Goal: Share content: Share content

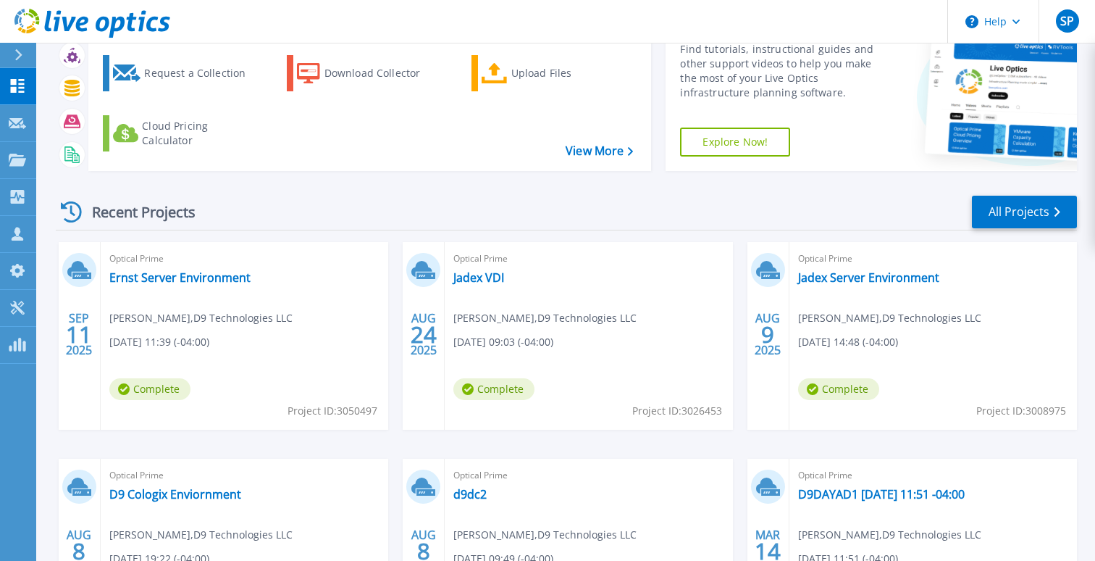
scroll to position [102, 0]
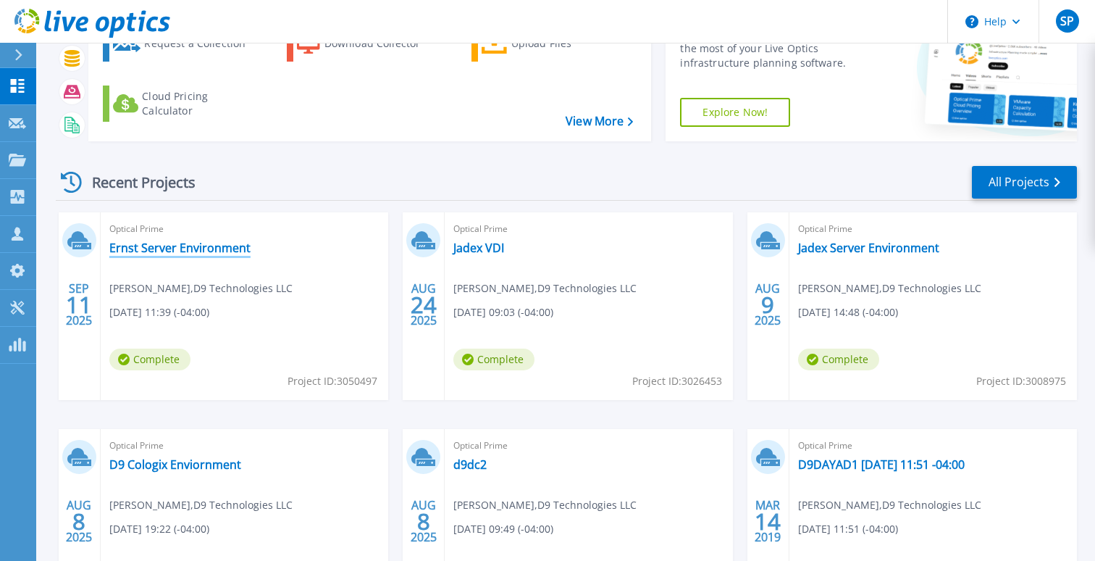
click at [156, 246] on link "Ernst Server Environment" at bounding box center [179, 247] width 141 height 14
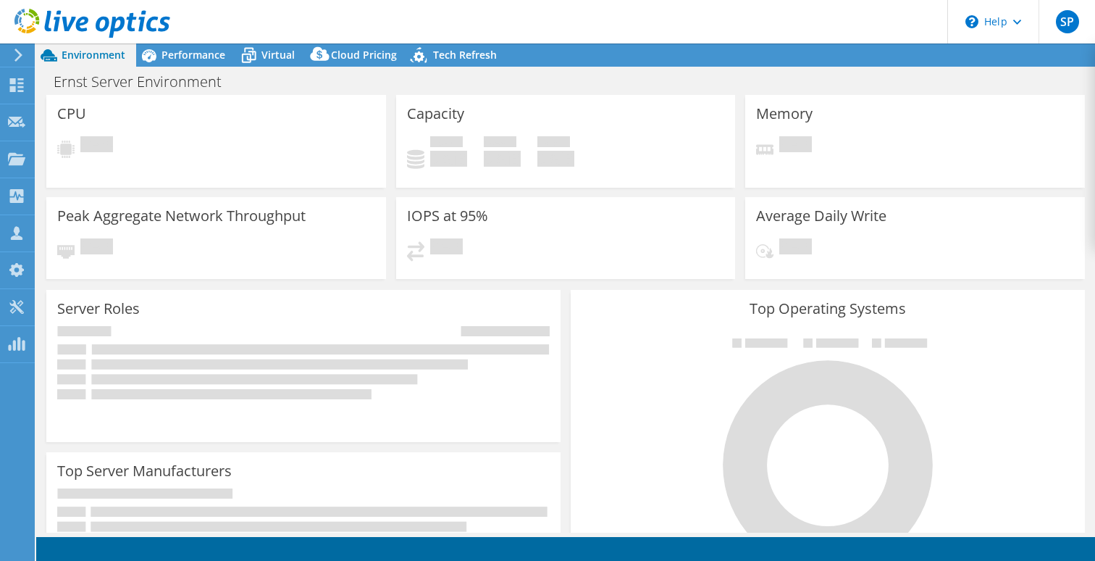
select select "USEast"
select select "USD"
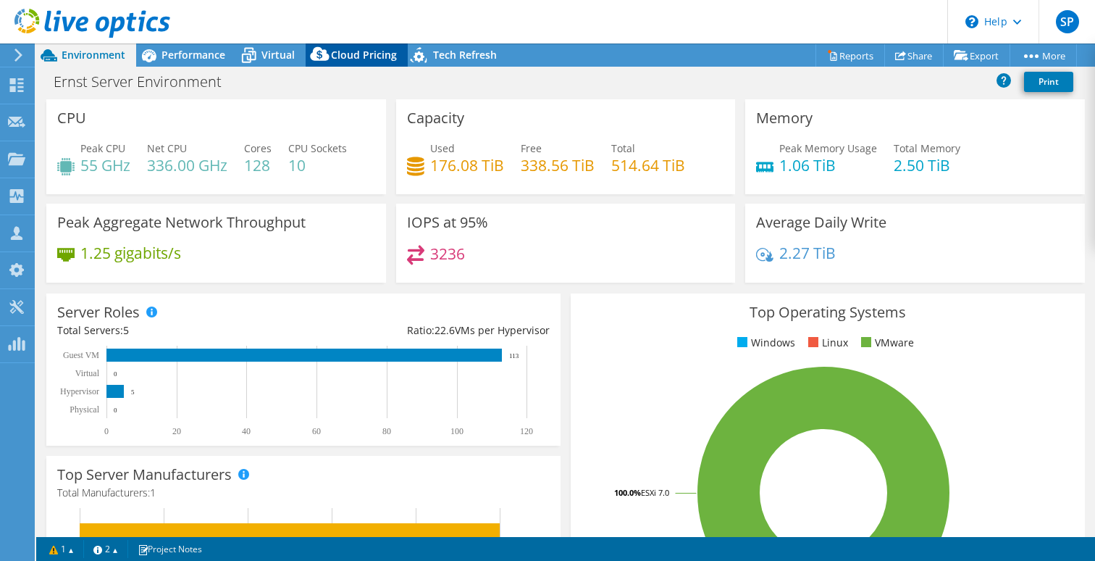
click at [360, 54] on span "Cloud Pricing" at bounding box center [364, 55] width 66 height 14
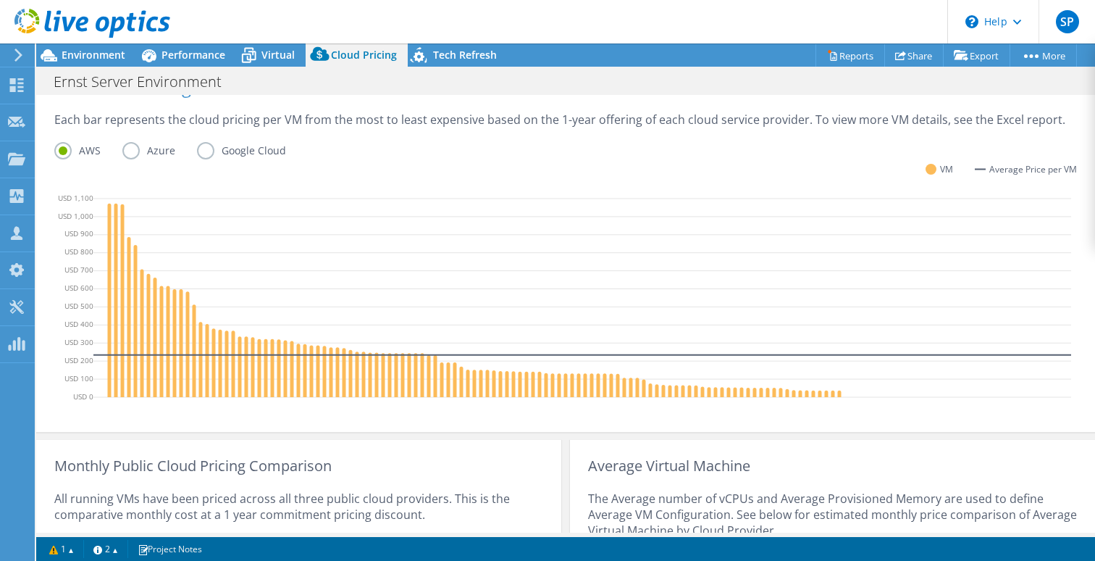
scroll to position [369, 0]
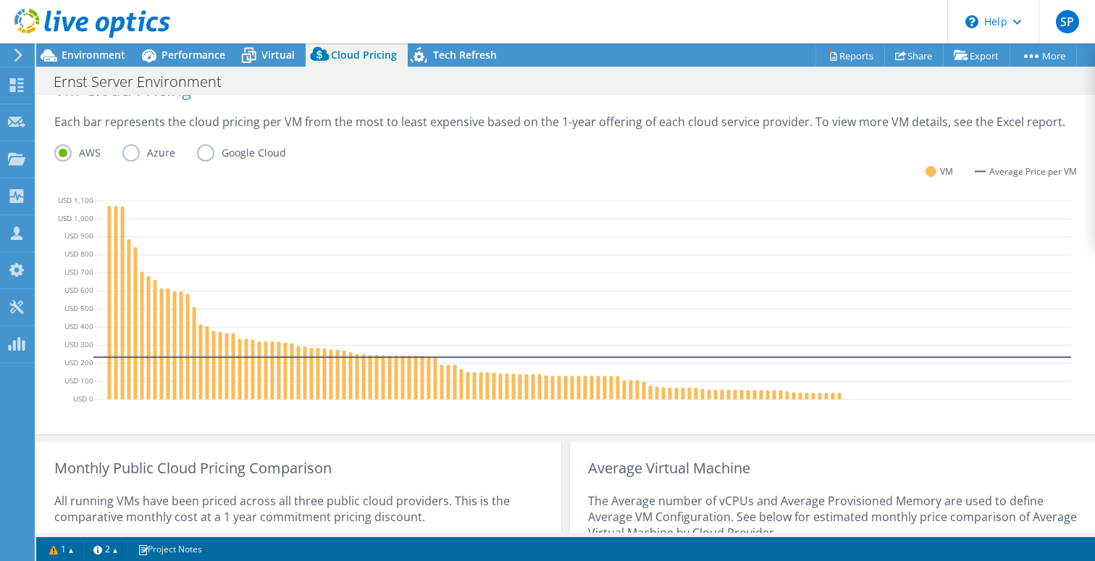
click at [131, 154] on label "Azure" at bounding box center [159, 152] width 75 height 17
click at [0, 0] on input "Azure" at bounding box center [0, 0] width 0 height 0
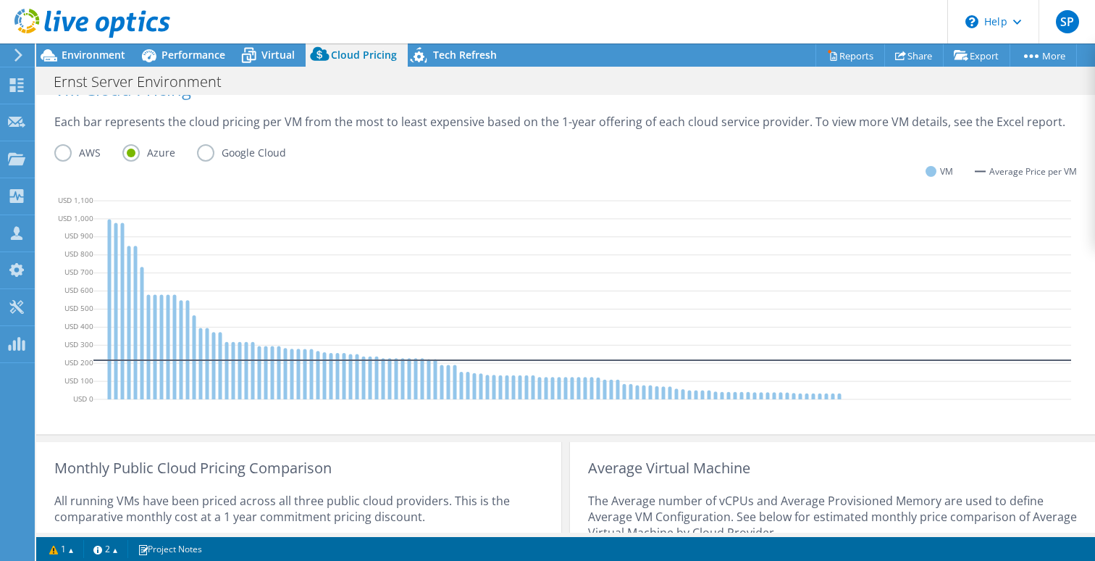
click at [66, 151] on label "AWS" at bounding box center [88, 152] width 68 height 17
click at [0, 0] on input "AWS" at bounding box center [0, 0] width 0 height 0
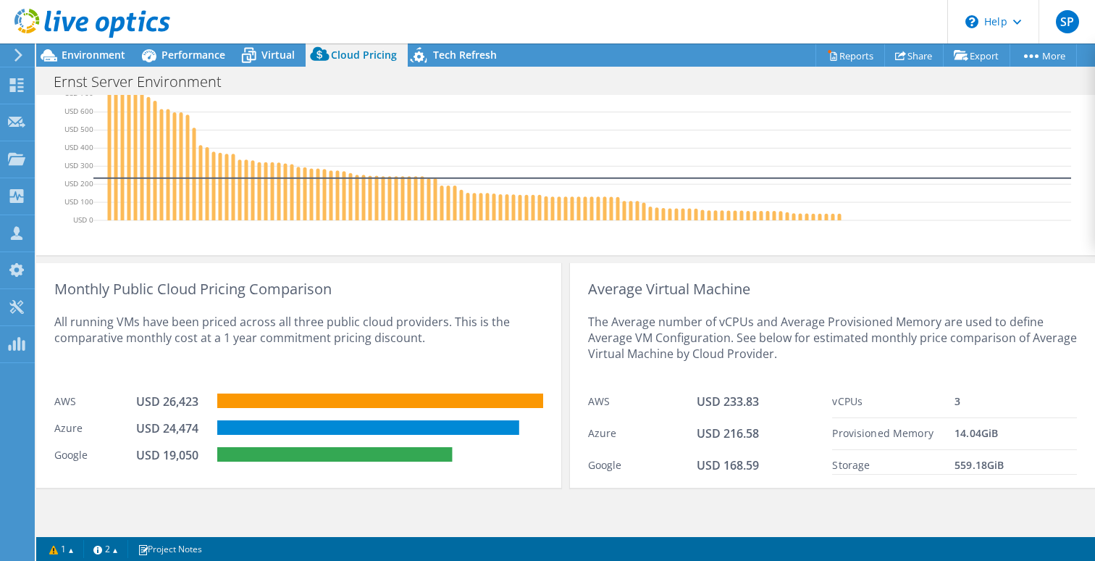
scroll to position [549, 0]
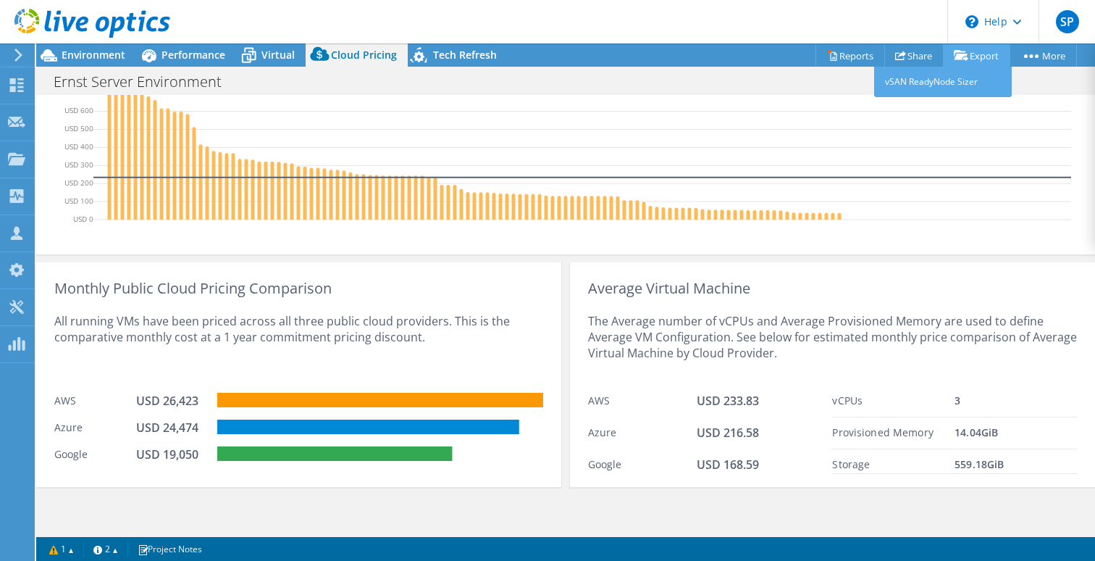
click at [972, 51] on link "Export" at bounding box center [976, 55] width 67 height 22
click at [840, 54] on link "Reports" at bounding box center [851, 55] width 70 height 22
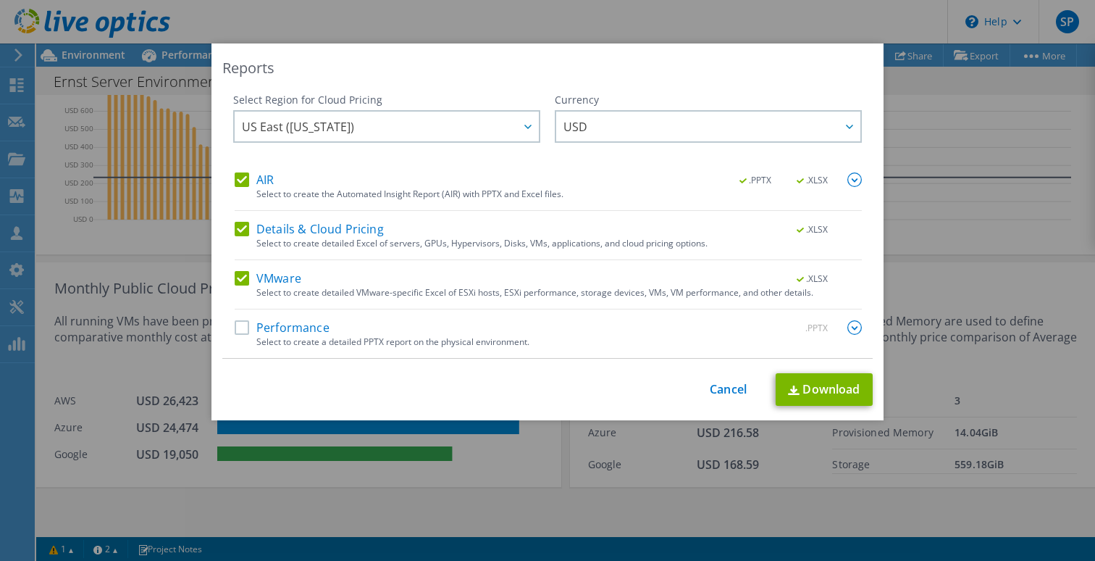
click at [240, 279] on label "VMware" at bounding box center [268, 278] width 67 height 14
click at [0, 0] on input "VMware" at bounding box center [0, 0] width 0 height 0
click at [242, 175] on label "AIR" at bounding box center [254, 179] width 39 height 14
click at [0, 0] on input "AIR" at bounding box center [0, 0] width 0 height 0
click at [819, 388] on link "Download" at bounding box center [824, 389] width 97 height 33
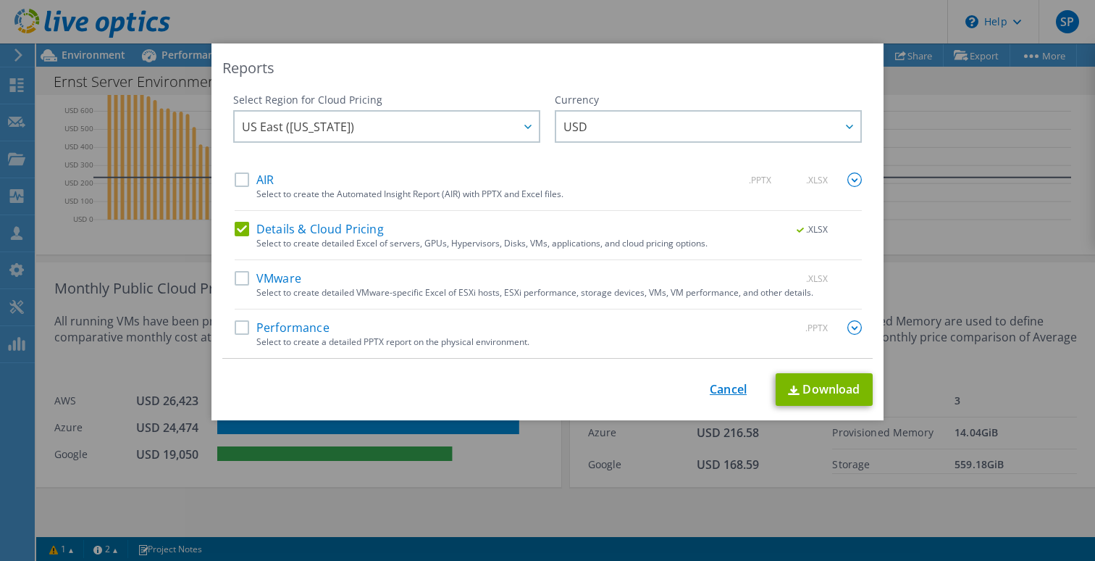
click at [730, 386] on link "Cancel" at bounding box center [728, 389] width 37 height 14
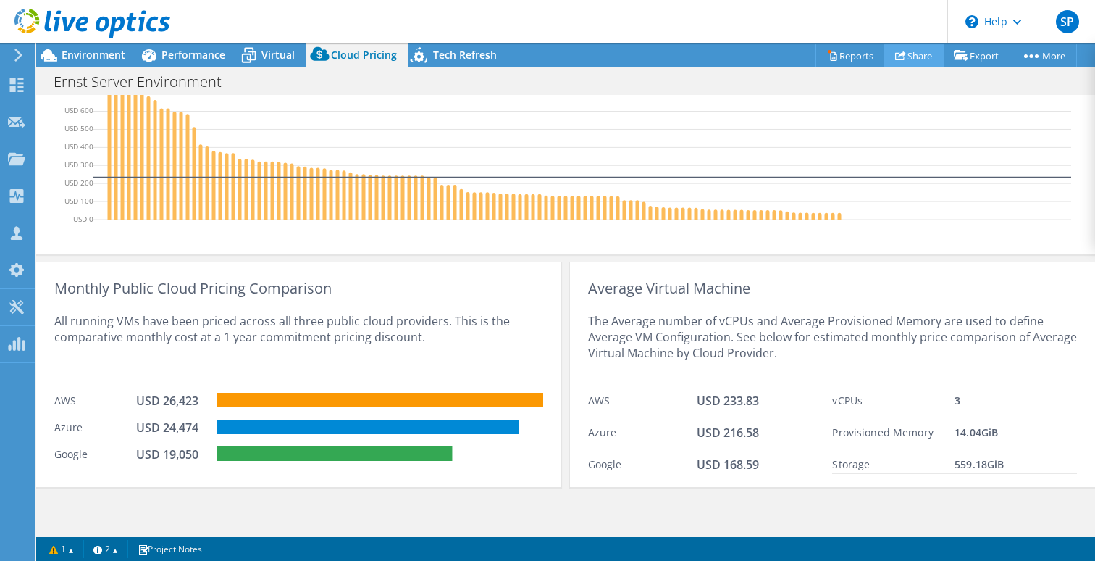
click at [907, 56] on link "Share" at bounding box center [913, 55] width 59 height 22
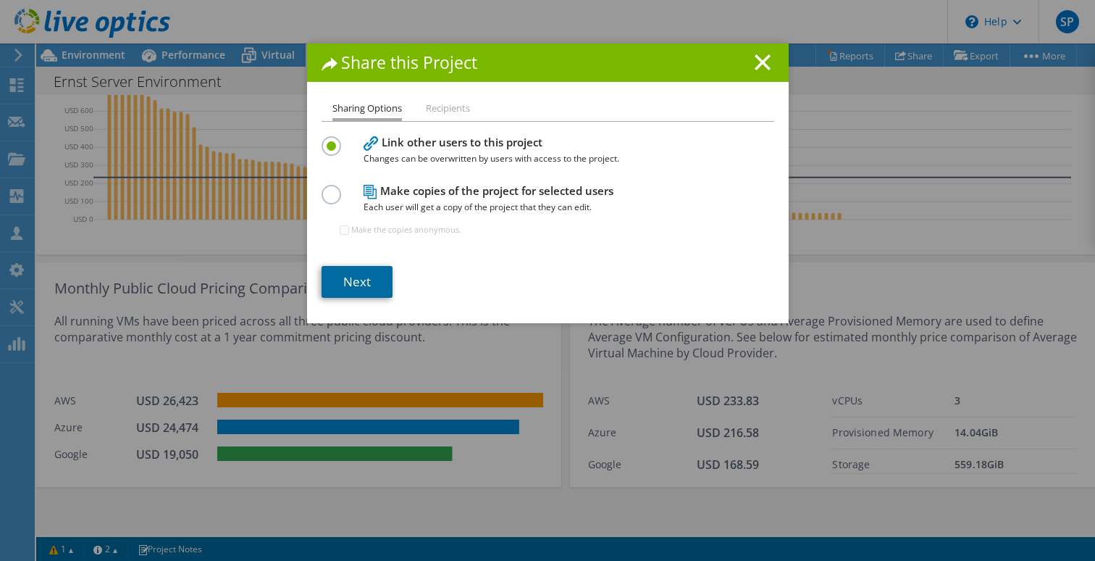
click at [374, 279] on link "Next" at bounding box center [357, 282] width 71 height 32
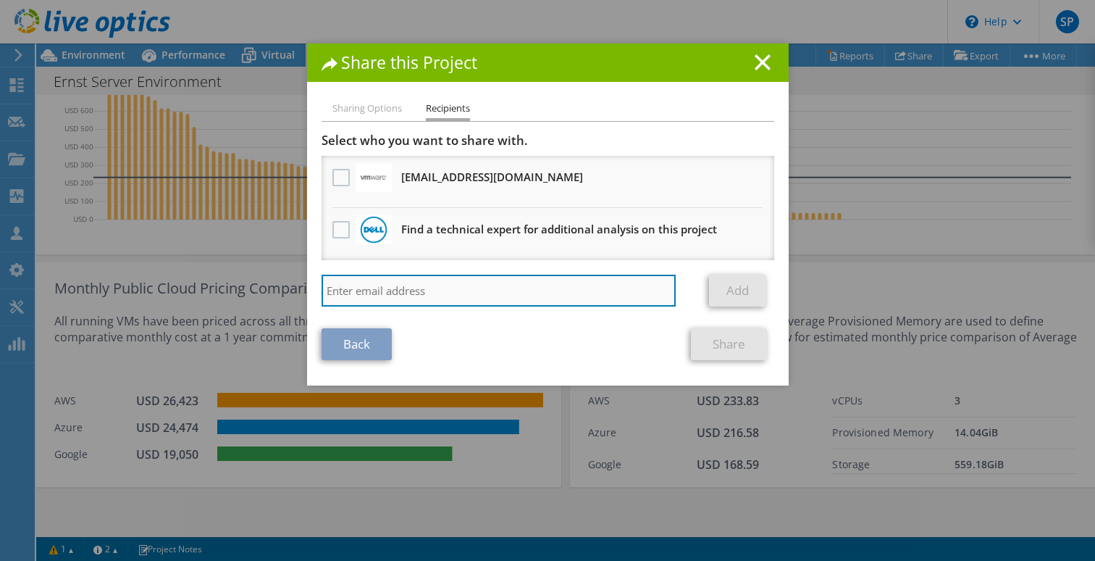
click at [389, 289] on input "search" at bounding box center [499, 291] width 355 height 32
type input "[EMAIL_ADDRESS][DOMAIN_NAME]"
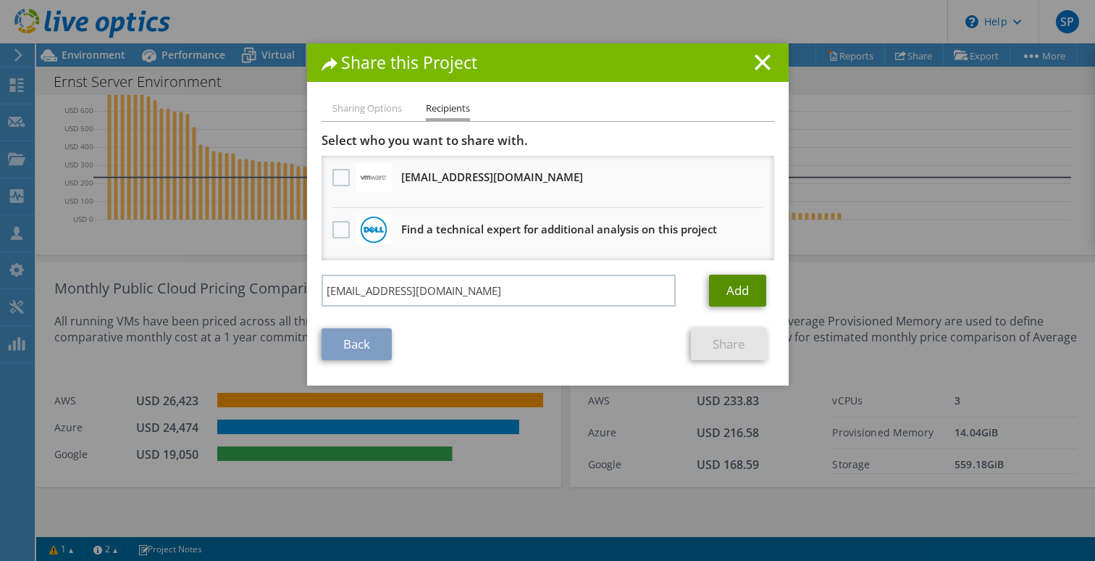
click at [721, 291] on link "Add" at bounding box center [737, 291] width 57 height 32
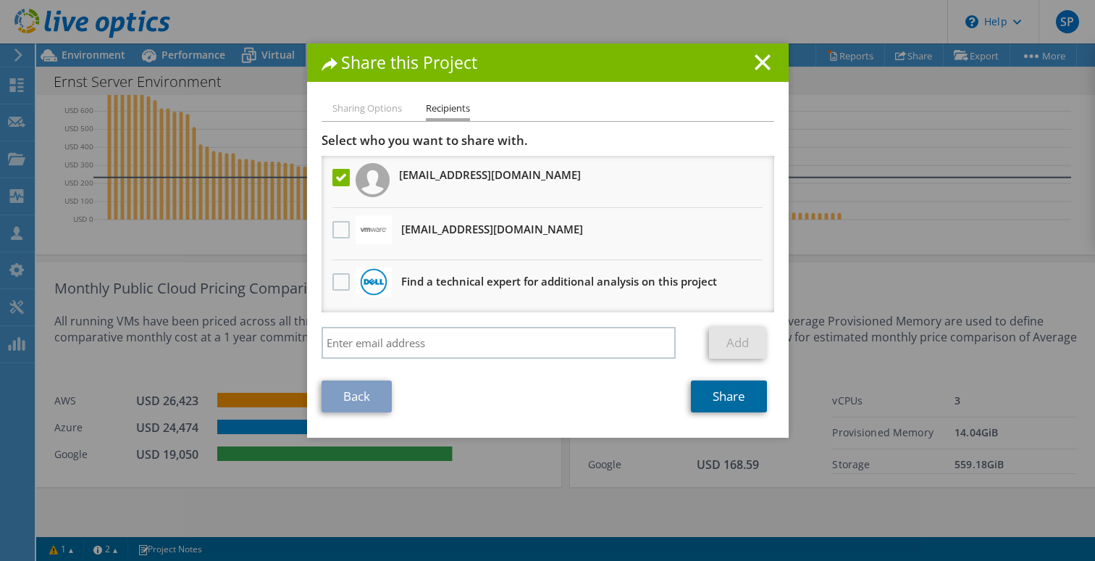
click at [723, 393] on link "Share" at bounding box center [729, 396] width 76 height 32
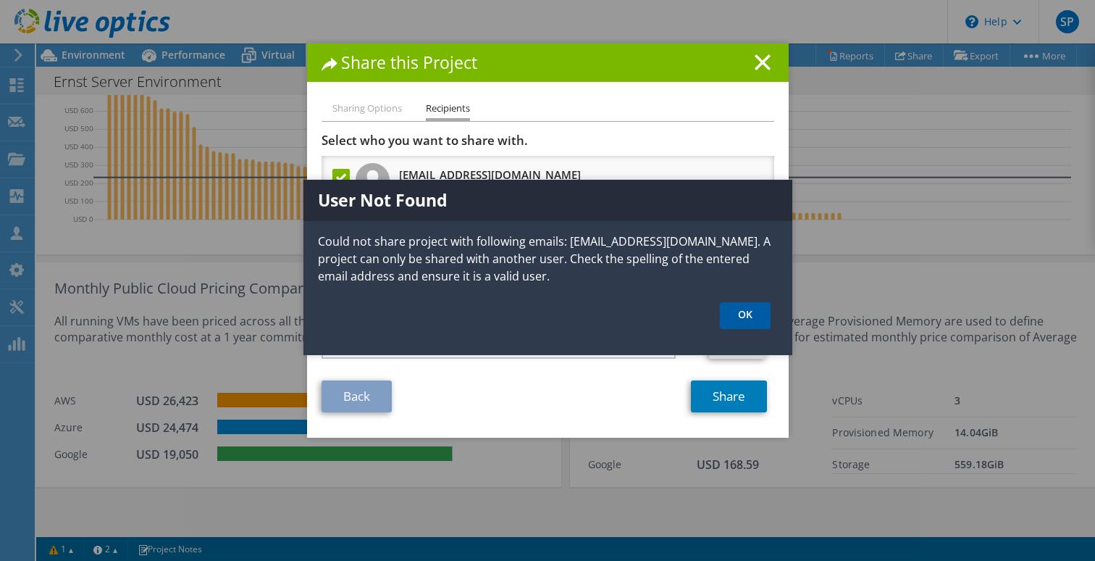
click at [737, 307] on link "OK" at bounding box center [745, 315] width 51 height 27
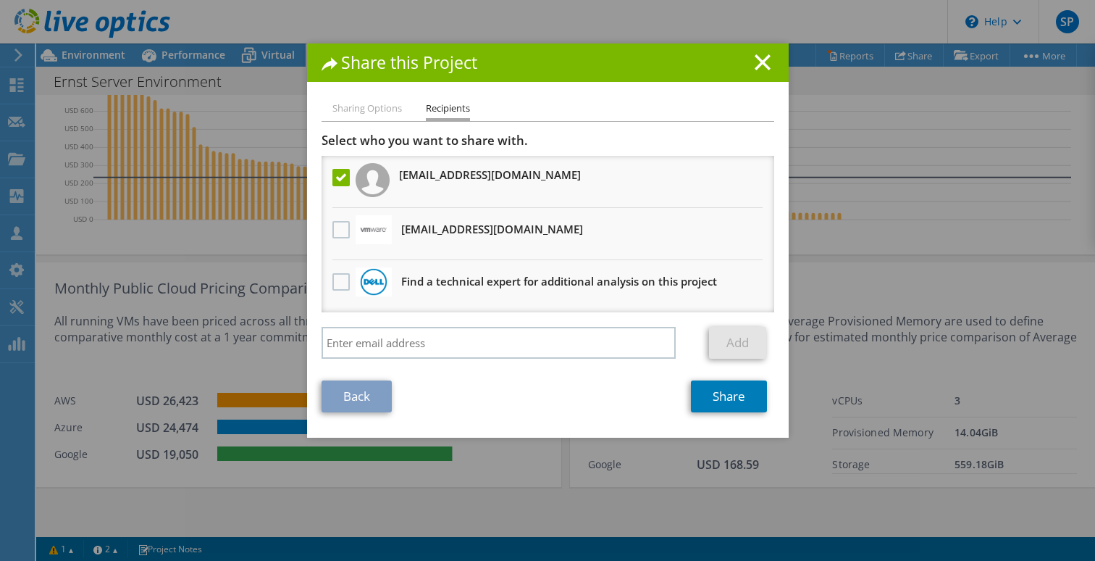
click at [371, 111] on li "Sharing Options" at bounding box center [367, 109] width 70 height 18
click at [763, 67] on icon at bounding box center [763, 62] width 16 height 16
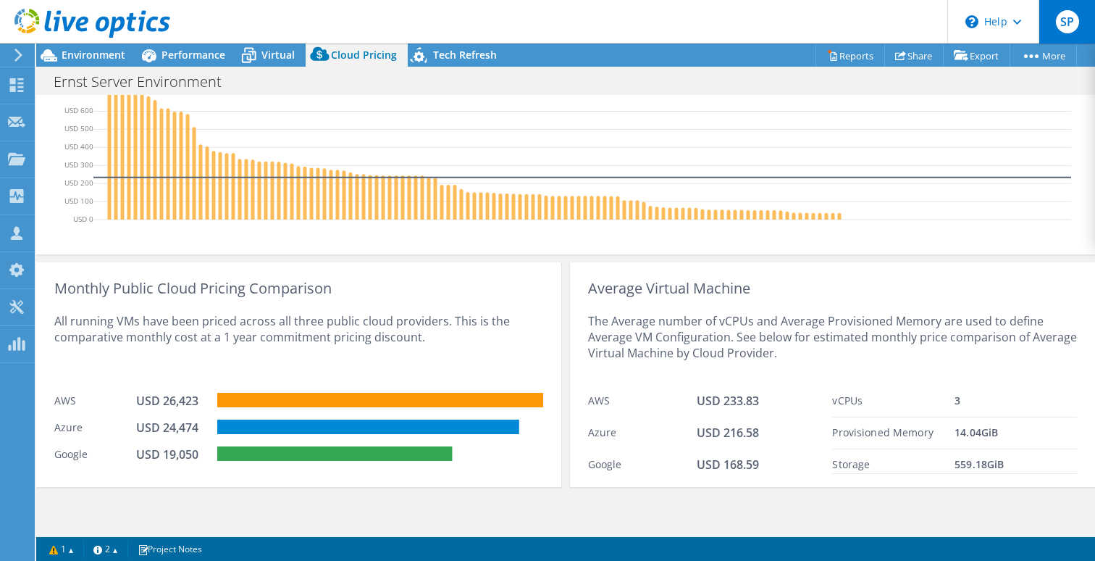
click at [1063, 30] on span "SP" at bounding box center [1067, 21] width 23 height 23
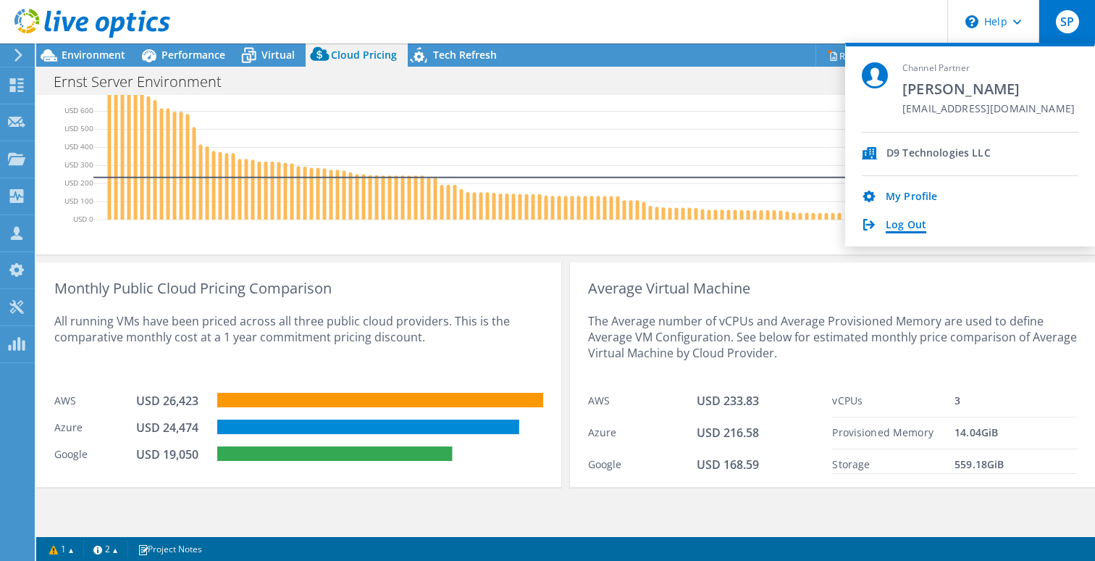
click at [904, 226] on link "Log Out" at bounding box center [906, 226] width 41 height 14
